Goal: Ask a question

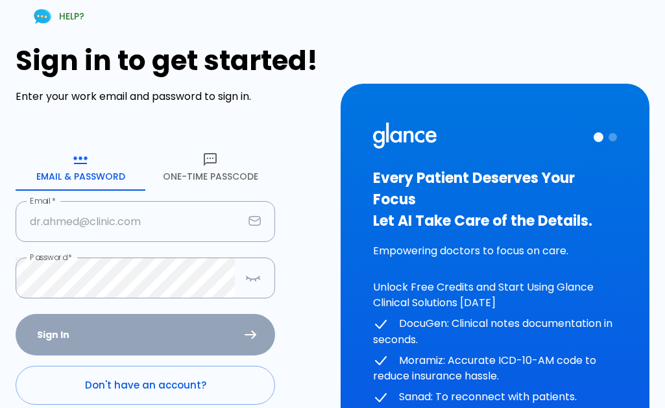
type input "[EMAIL_ADDRESS][DOMAIN_NAME]"
click at [80, 328] on div "Sign In Don't have an account? Forgot Password ?" at bounding box center [145, 389] width 259 height 150
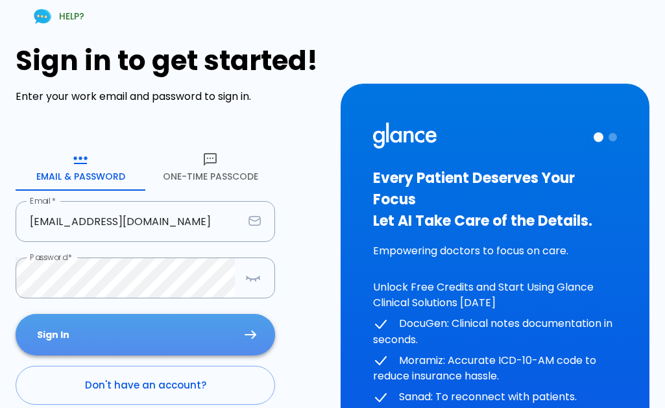
click at [252, 329] on button "Sign In" at bounding box center [145, 335] width 259 height 42
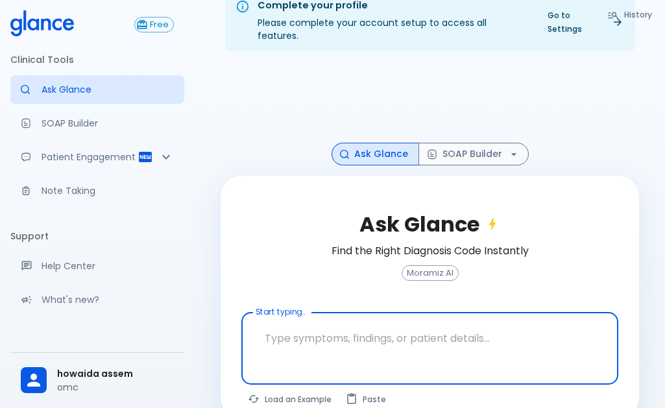
scroll to position [38, 0]
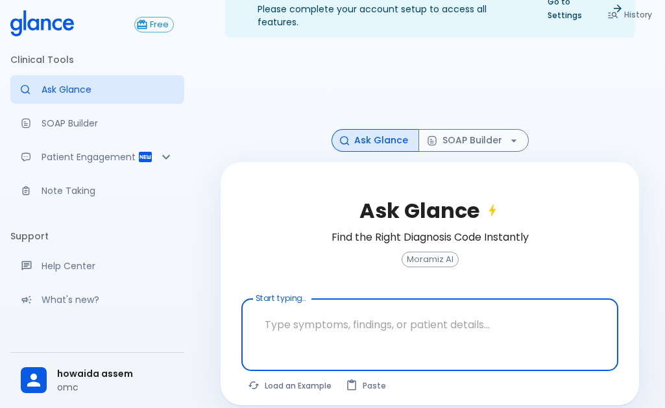
click at [337, 324] on textarea "Start typing..." at bounding box center [429, 324] width 359 height 41
type textarea "m"
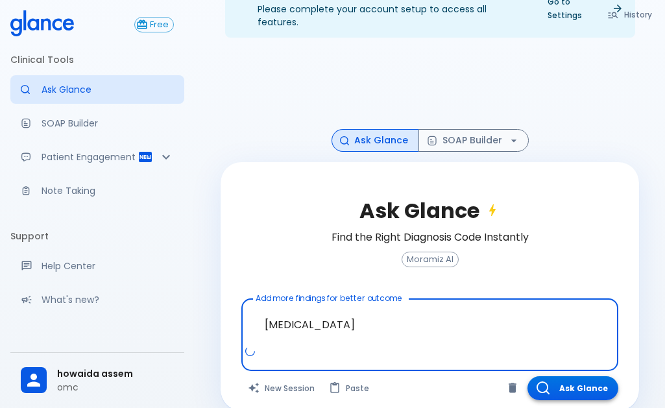
type textarea "[MEDICAL_DATA]"
click at [584, 376] on button "Ask Glance" at bounding box center [572, 388] width 91 height 24
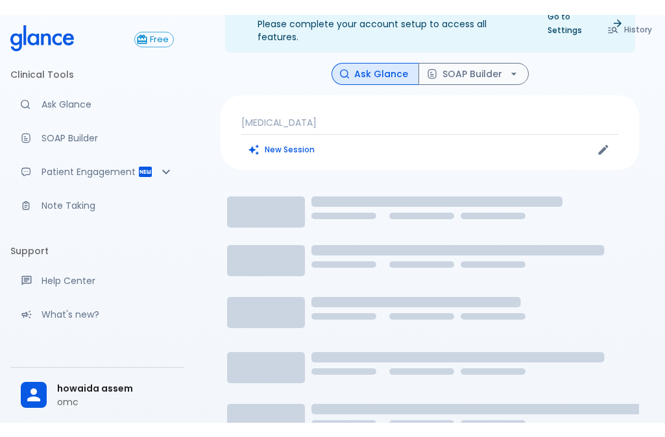
scroll to position [31, 0]
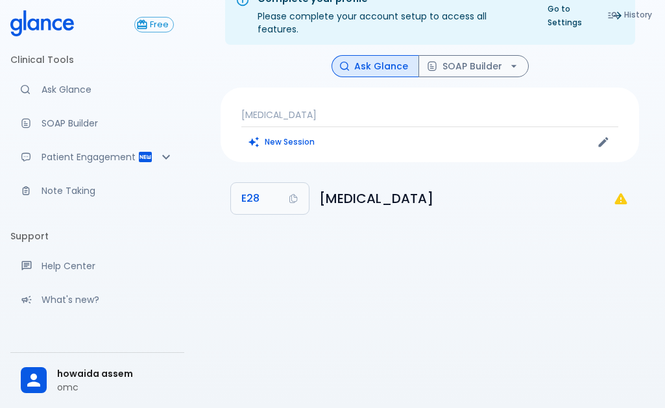
click at [332, 139] on div "[MEDICAL_DATA] New Session" at bounding box center [429, 125] width 418 height 75
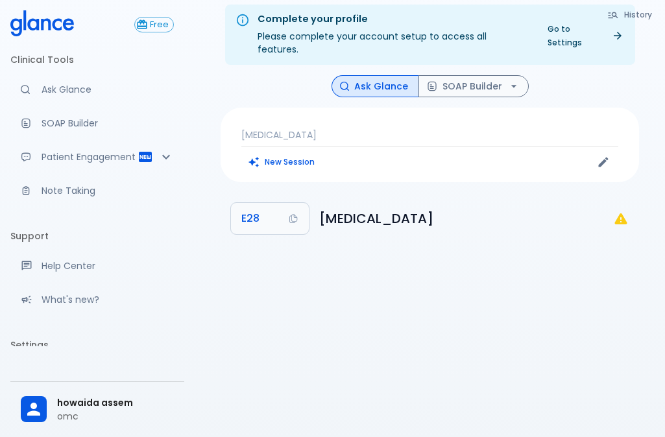
scroll to position [0, 0]
